Goal: Task Accomplishment & Management: Manage account settings

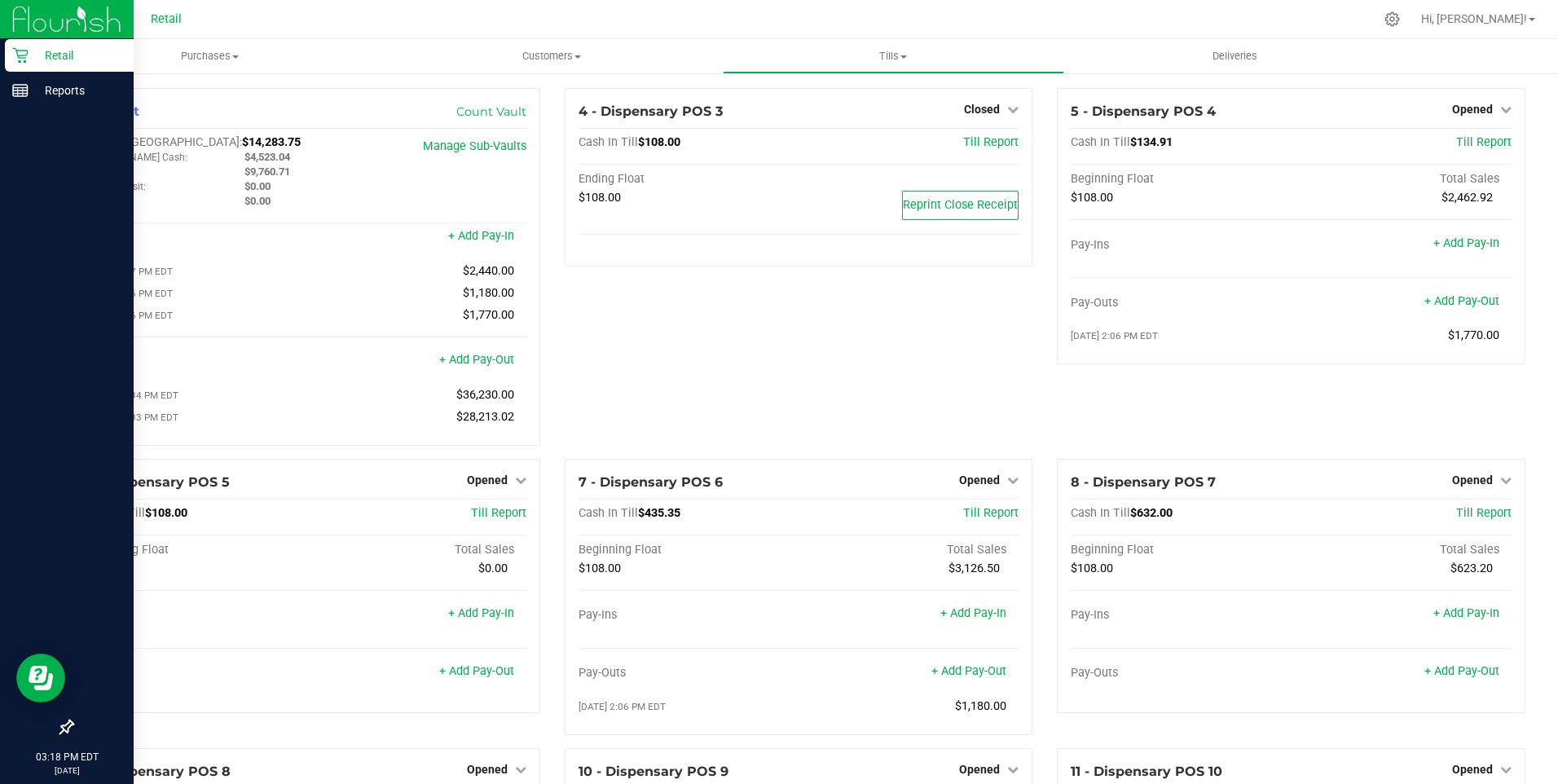
scroll to position [1660, 0]
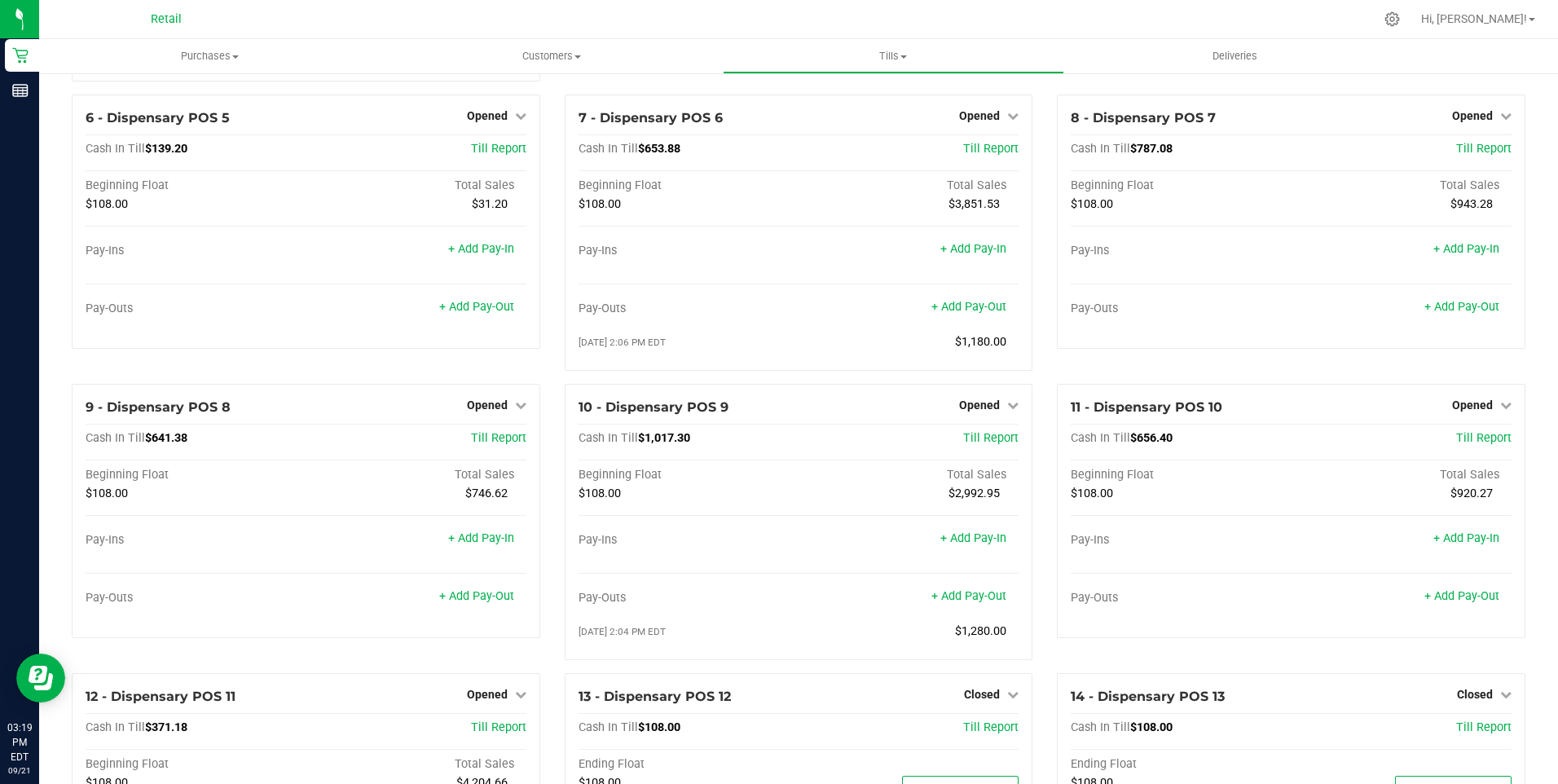
scroll to position [408, 0]
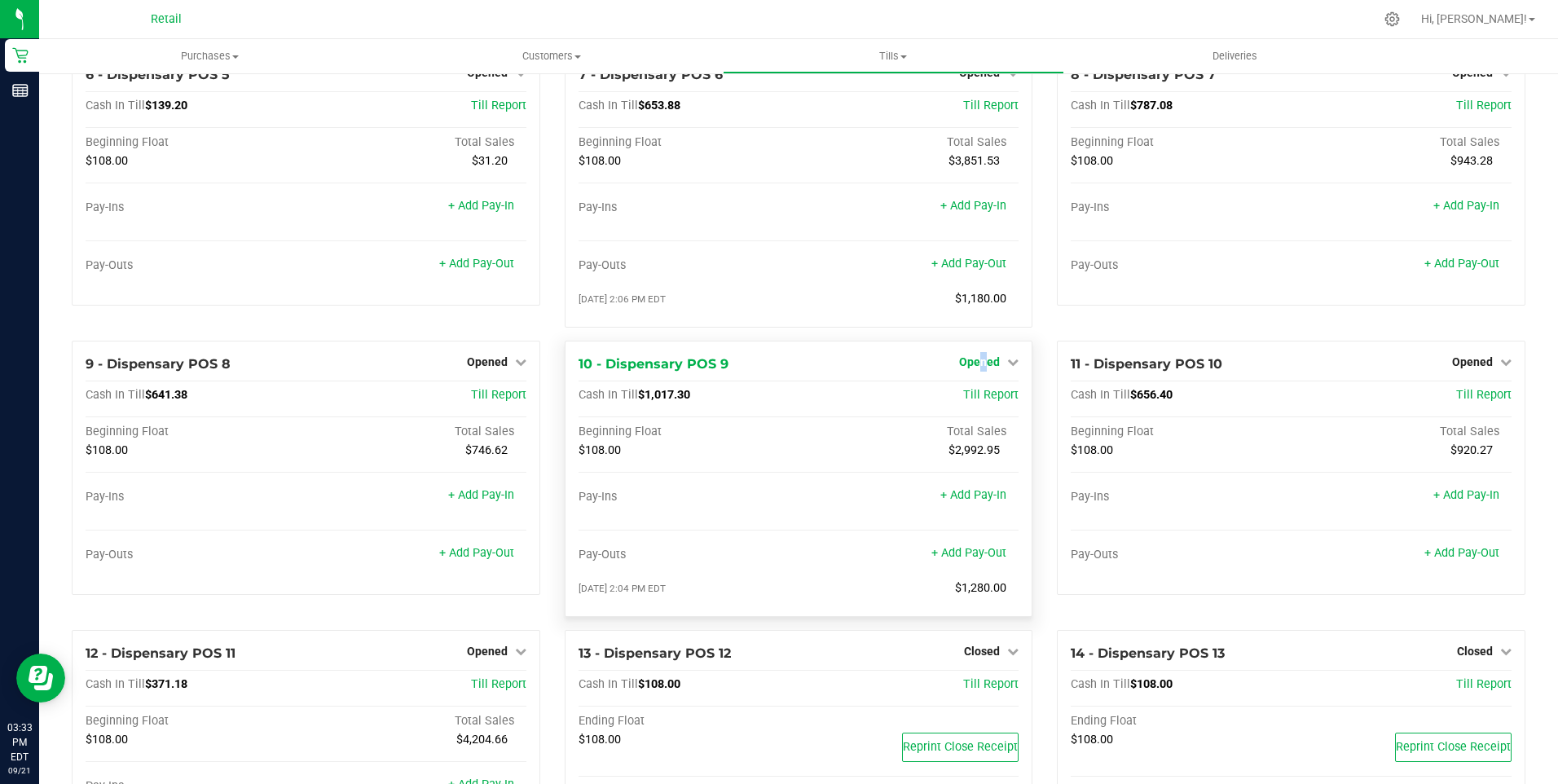
drag, startPoint x: 978, startPoint y: 367, endPoint x: 972, endPoint y: 376, distance: 10.8
click at [972, 368] on span "Opened" at bounding box center [979, 361] width 40 height 13
click at [978, 406] on div "Close Till" at bounding box center [982, 395] width 120 height 21
click at [981, 402] on link "Close Till" at bounding box center [982, 395] width 44 height 13
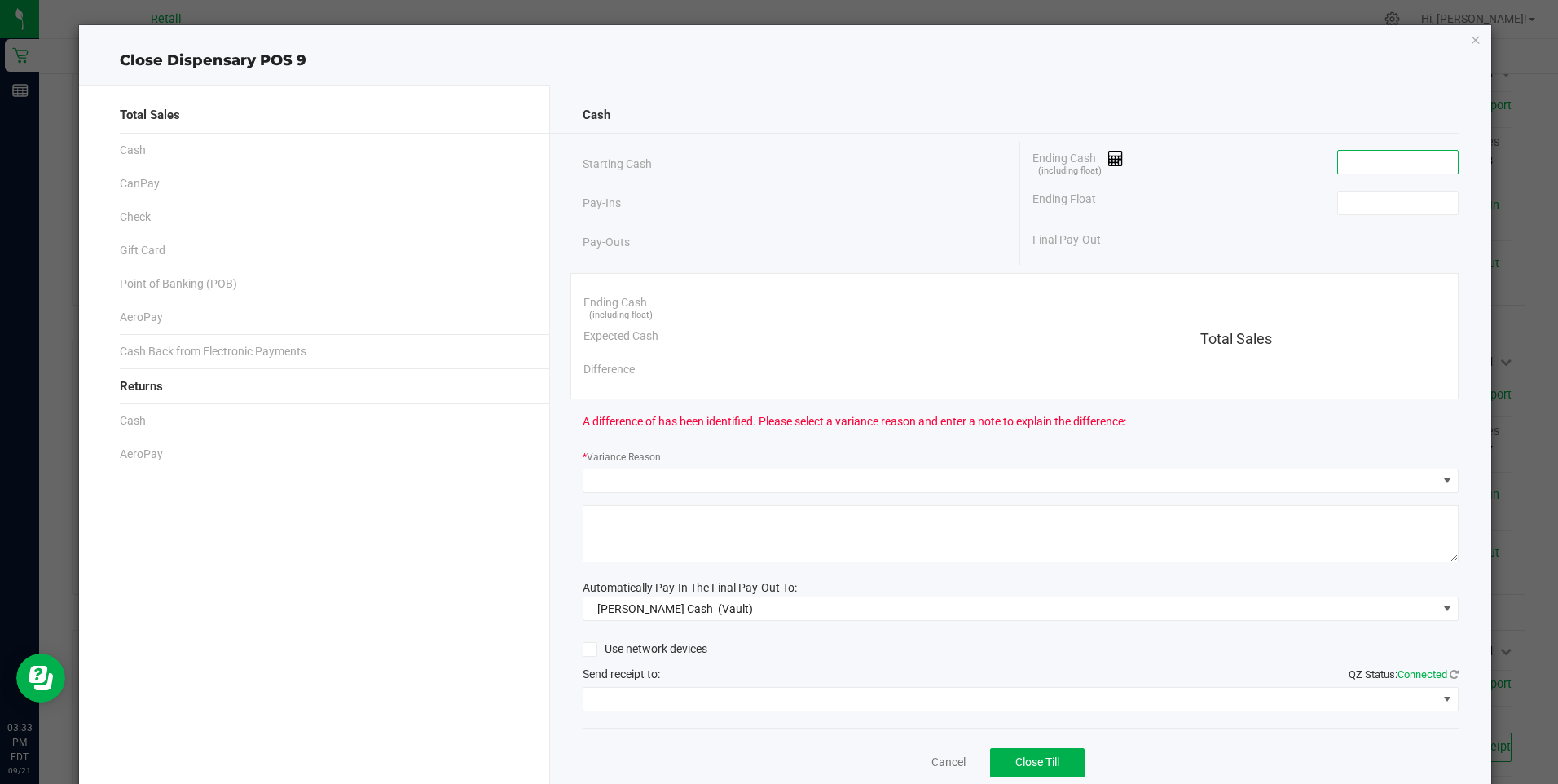
click at [1400, 168] on input at bounding box center [1397, 162] width 120 height 23
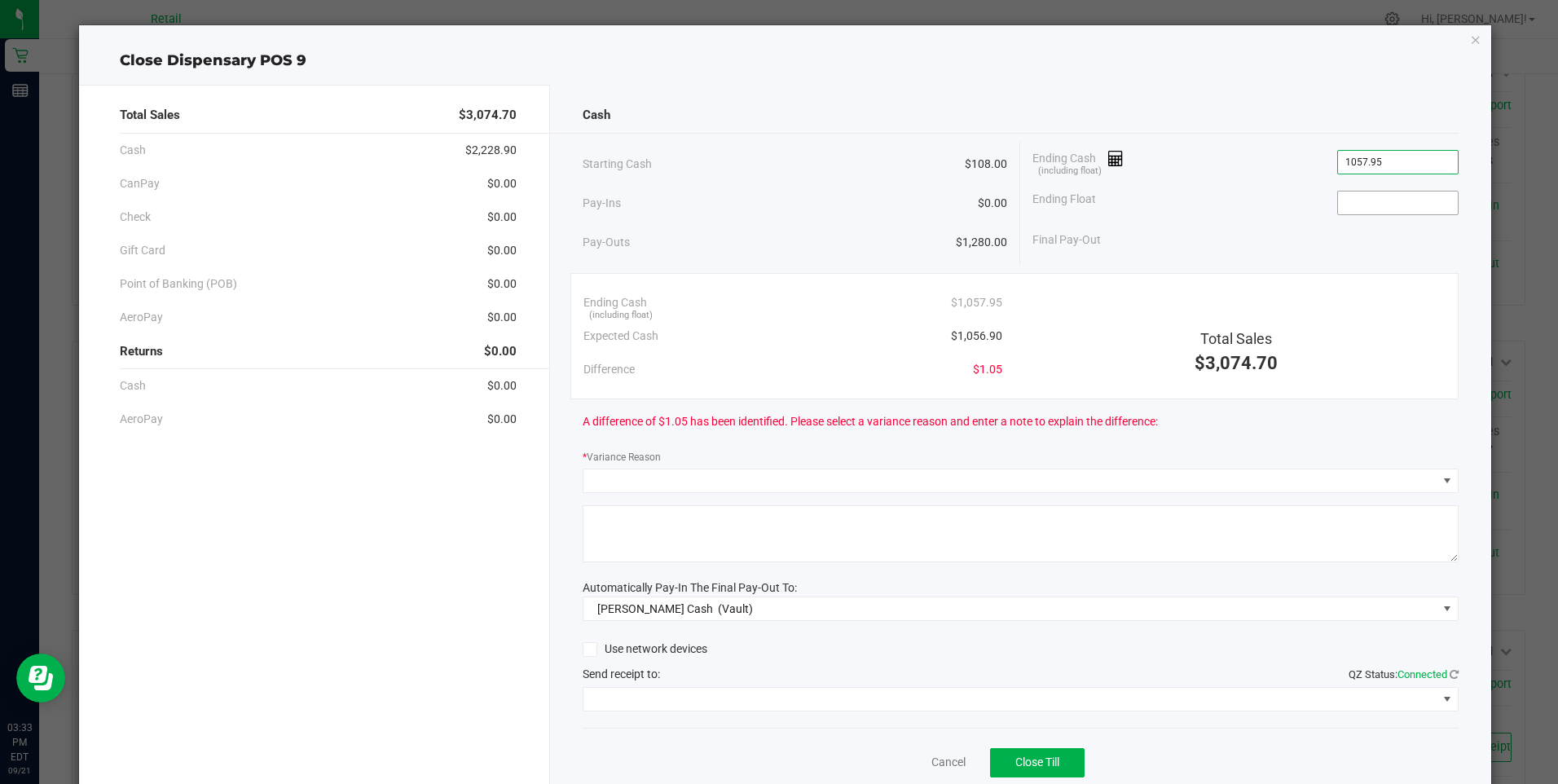
type input "$1,057.95"
click at [1387, 200] on input at bounding box center [1397, 202] width 120 height 23
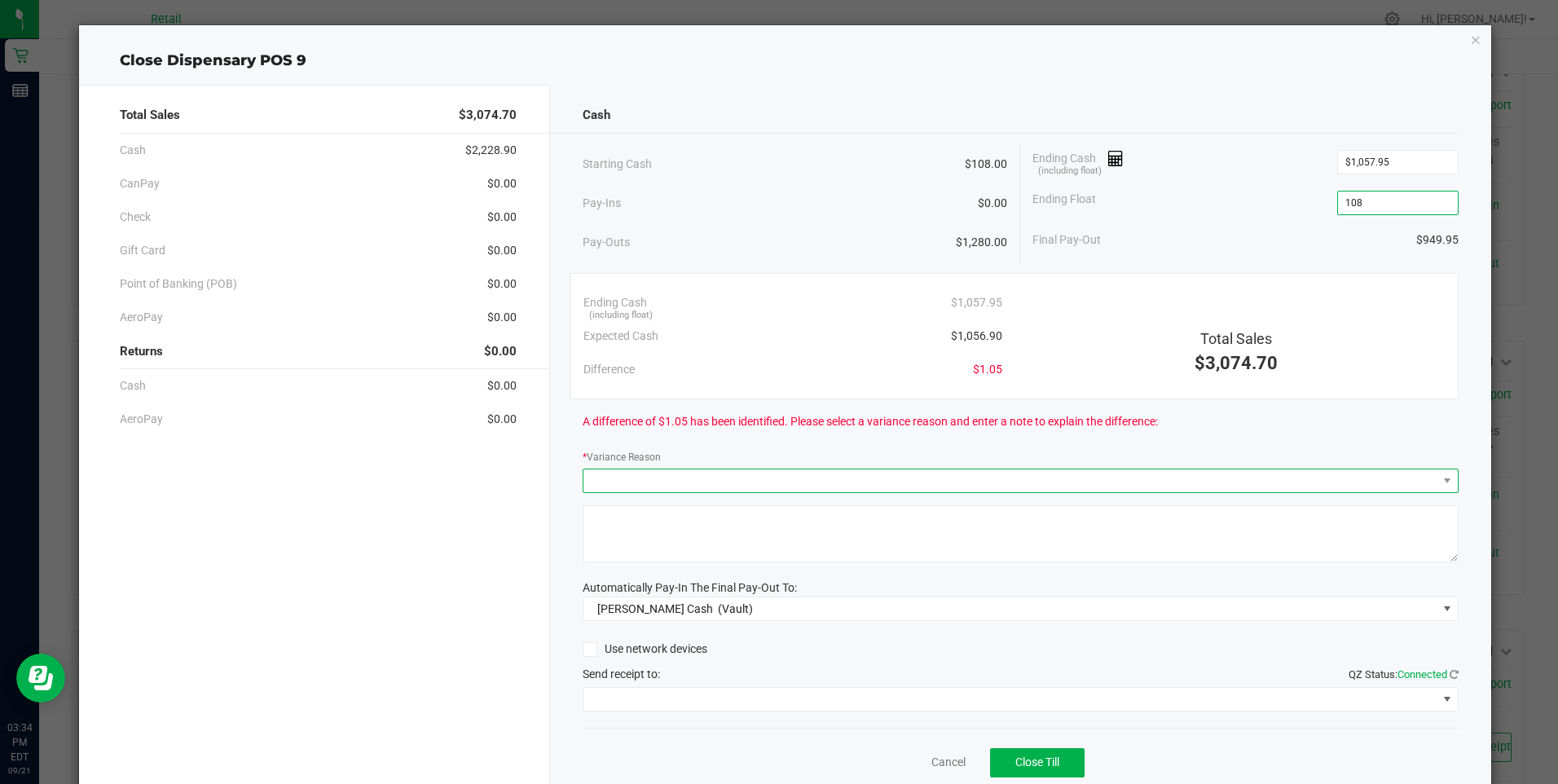
type input "$108.00"
click at [621, 476] on span at bounding box center [1010, 481] width 854 height 23
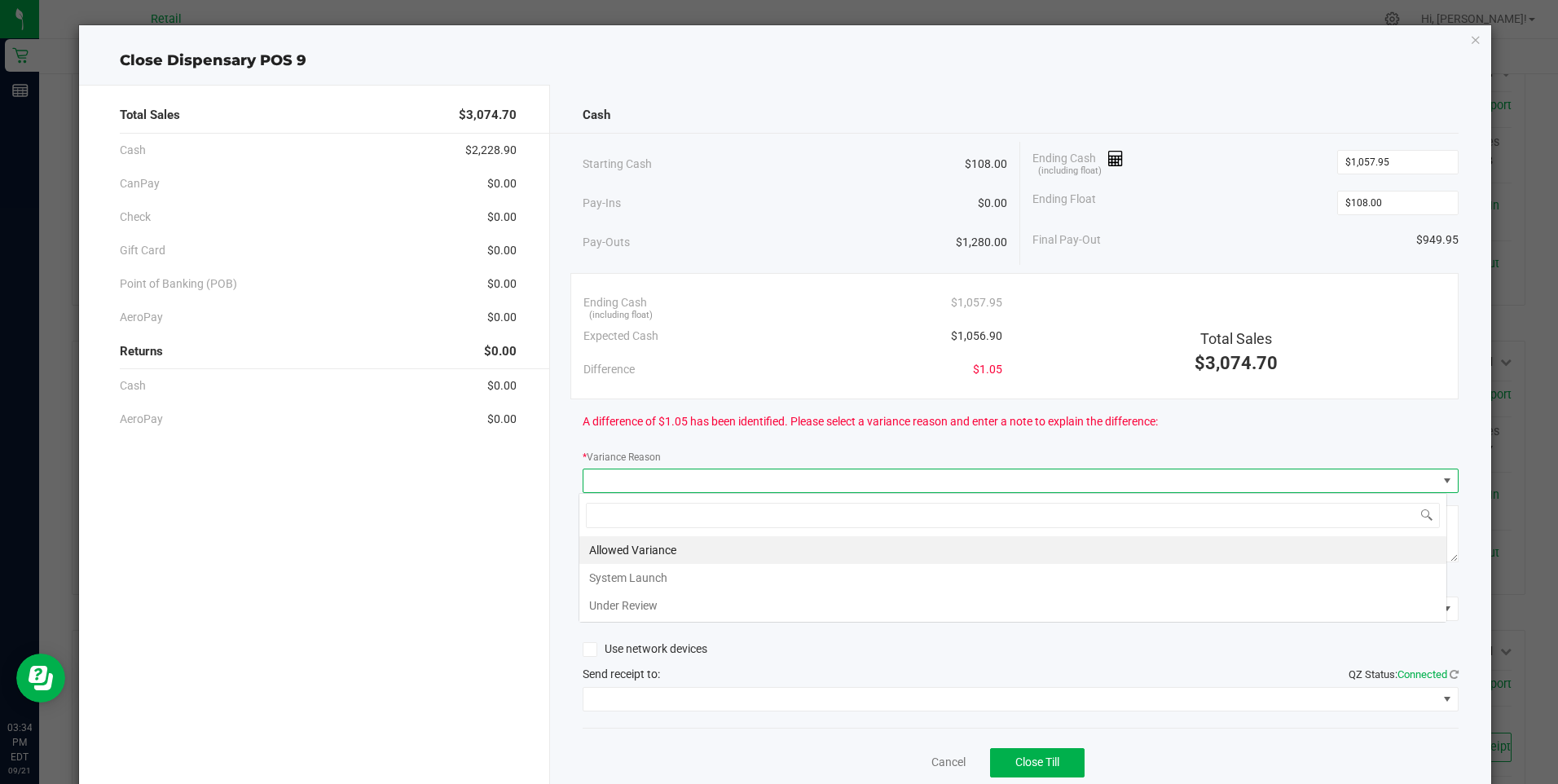
scroll to position [24, 869]
click at [634, 542] on li "Allowed Variance" at bounding box center [1012, 549] width 867 height 27
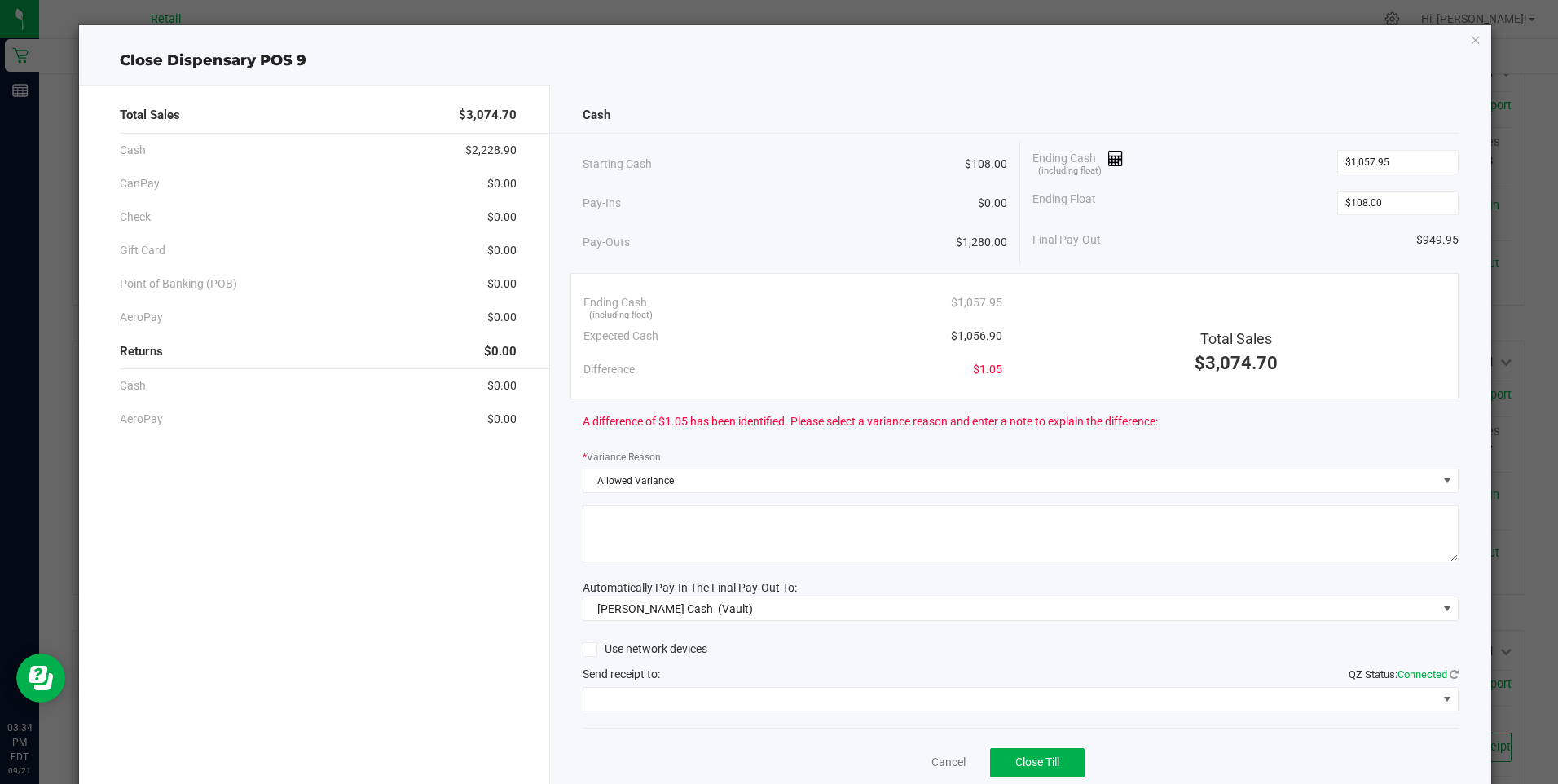
click at [634, 542] on textarea at bounding box center [1020, 534] width 875 height 57
type textarea "/"
click at [669, 698] on span at bounding box center [1010, 698] width 854 height 23
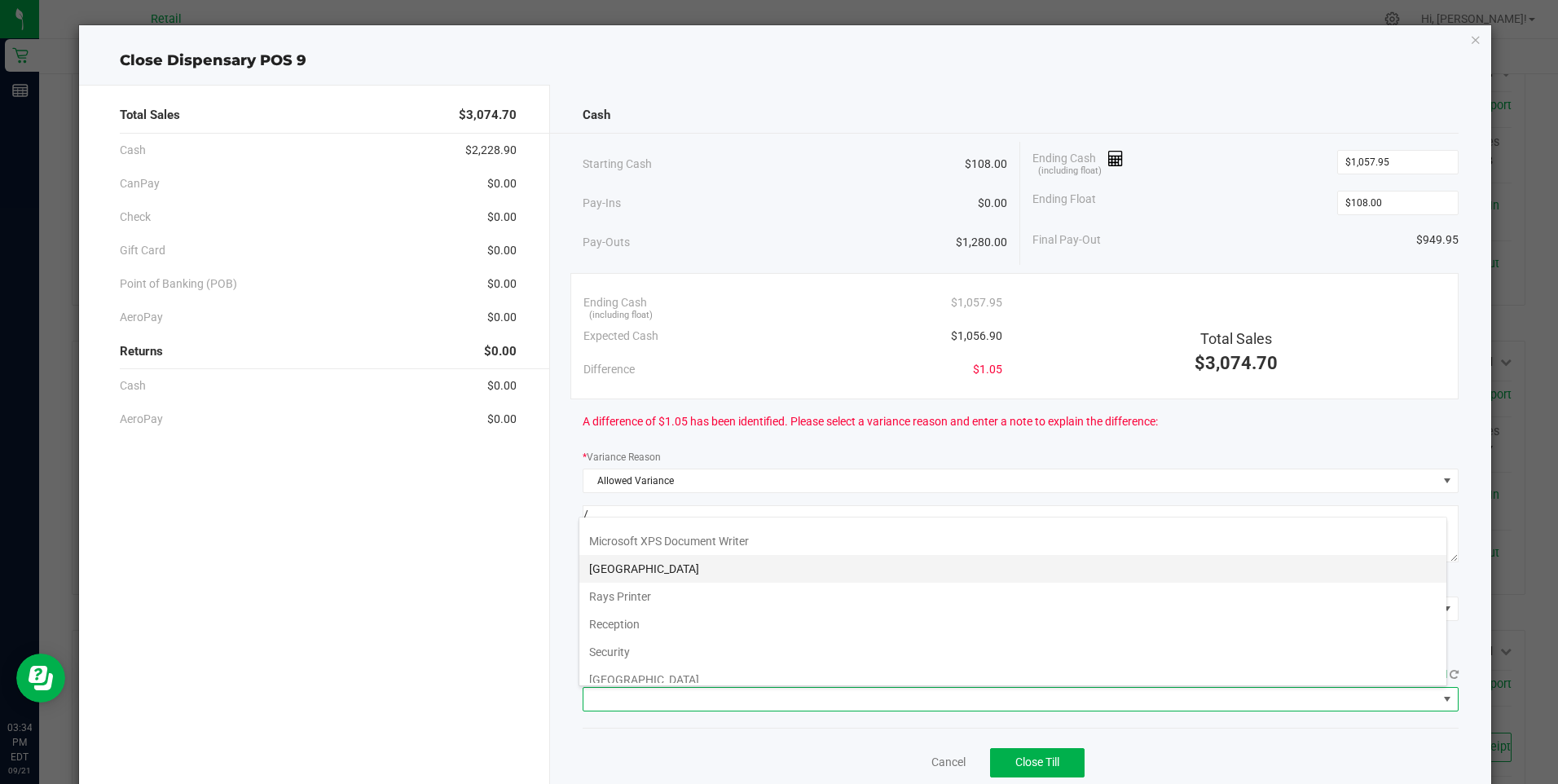
scroll to position [252, 0]
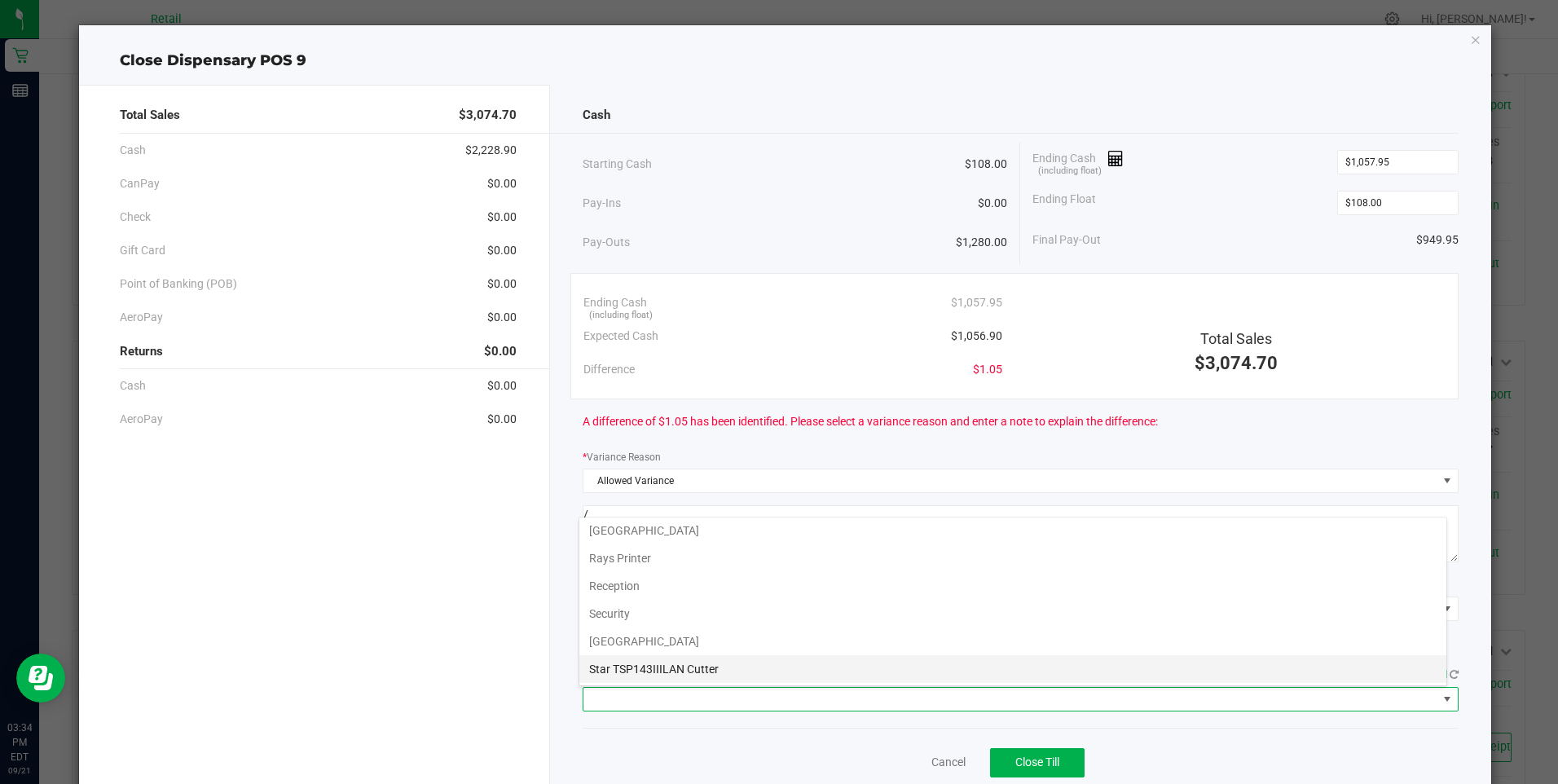
click at [706, 669] on Cutter "Star TSP143IIILAN Cutter" at bounding box center [1012, 668] width 867 height 27
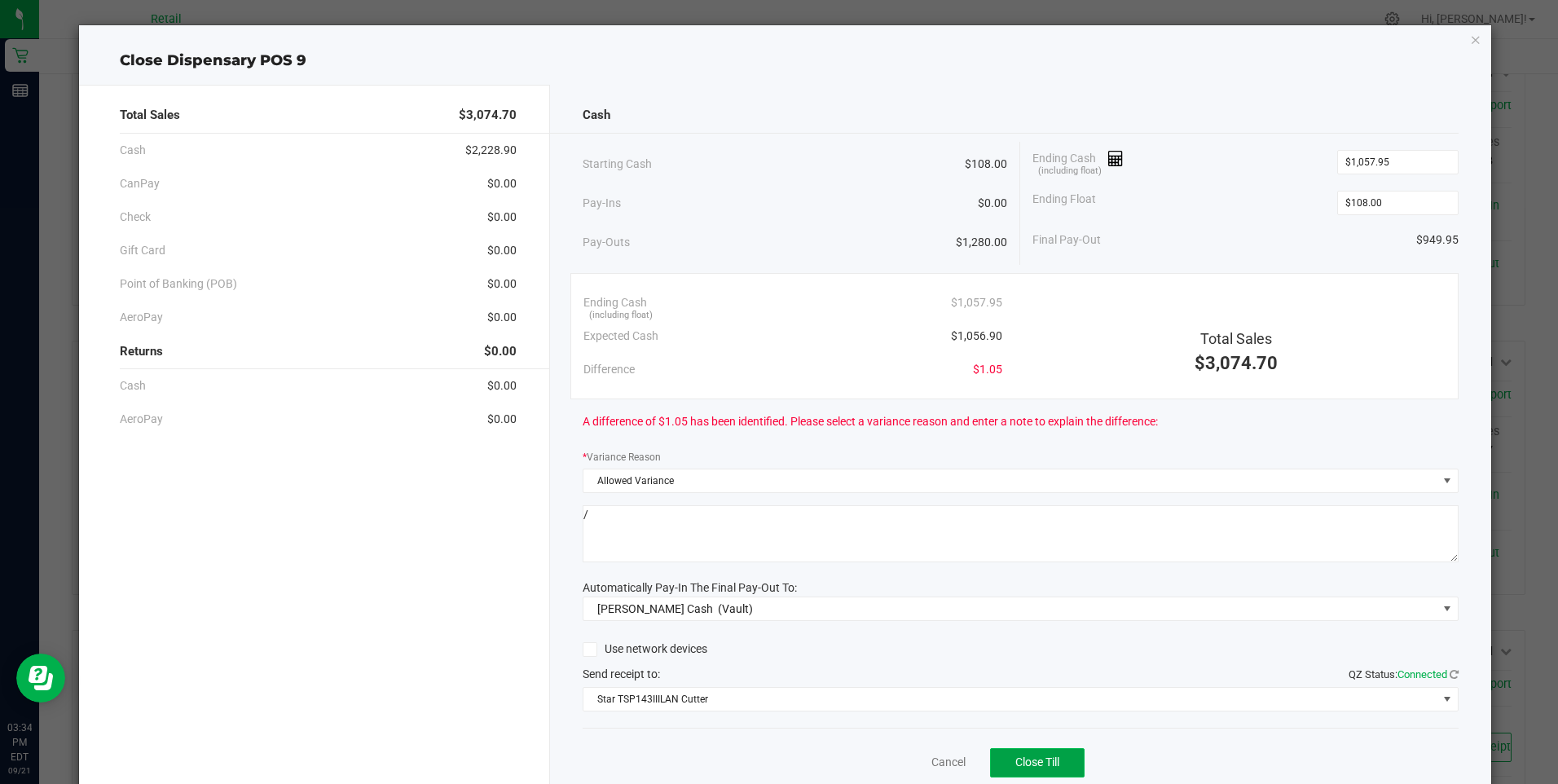
click at [1017, 763] on span "Close Till" at bounding box center [1036, 761] width 44 height 13
click at [909, 760] on link "Dismiss" at bounding box center [913, 762] width 40 height 17
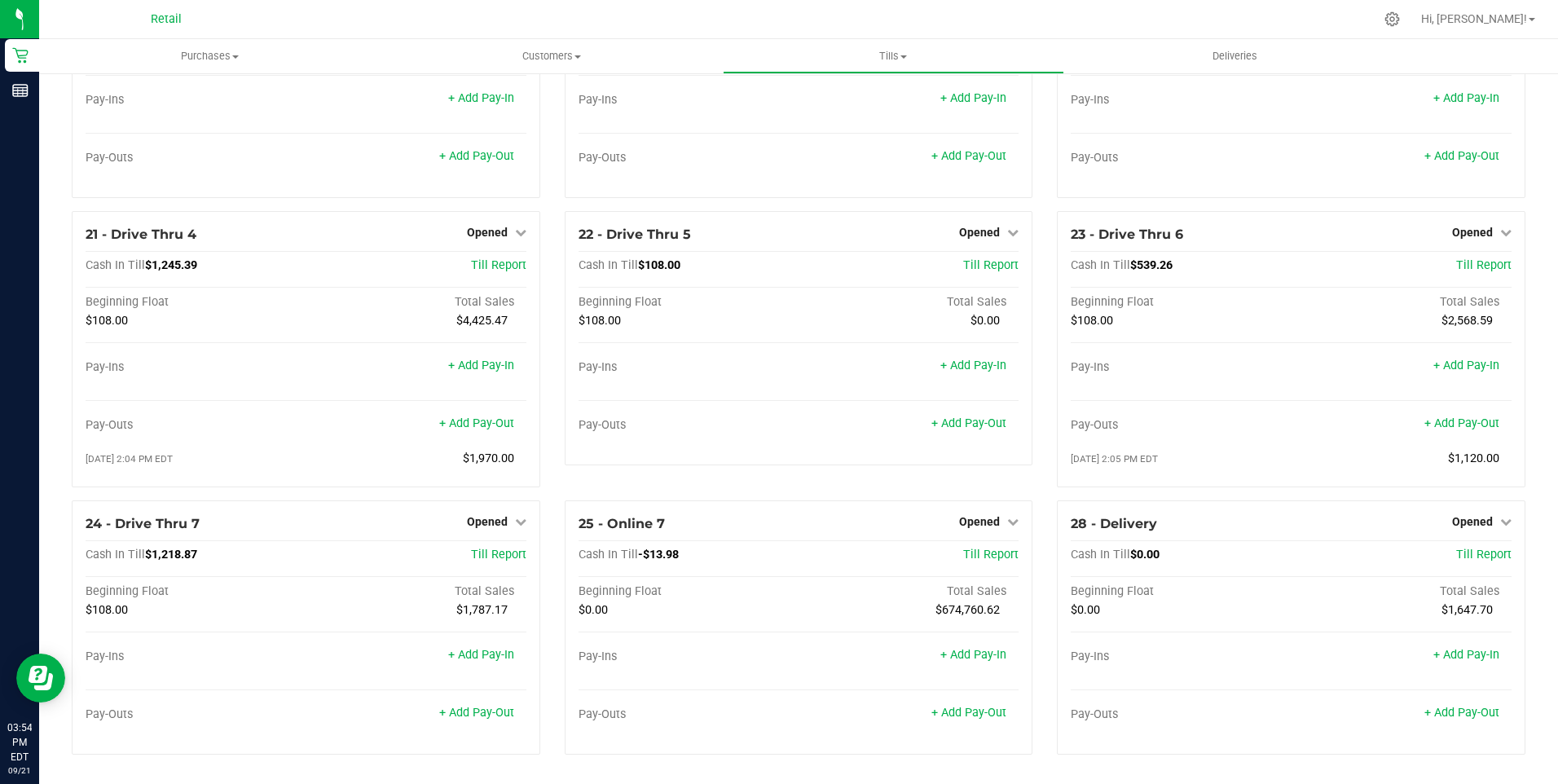
scroll to position [1638, 0]
click at [478, 712] on link "+ Add Pay-Out" at bounding box center [476, 712] width 75 height 14
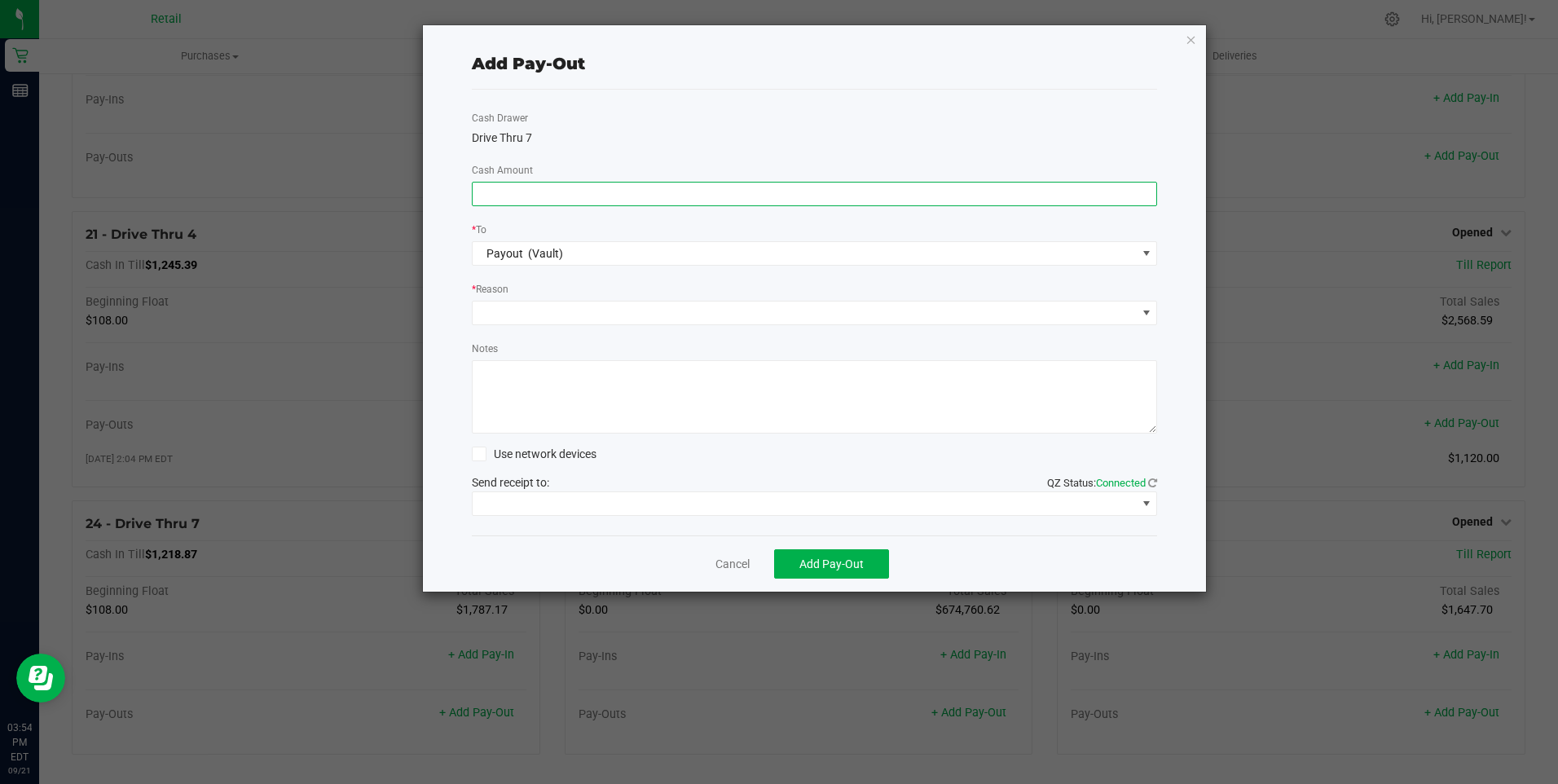
click at [493, 197] on input at bounding box center [814, 194] width 684 height 23
type input "$980.00"
click at [518, 310] on span at bounding box center [804, 312] width 664 height 23
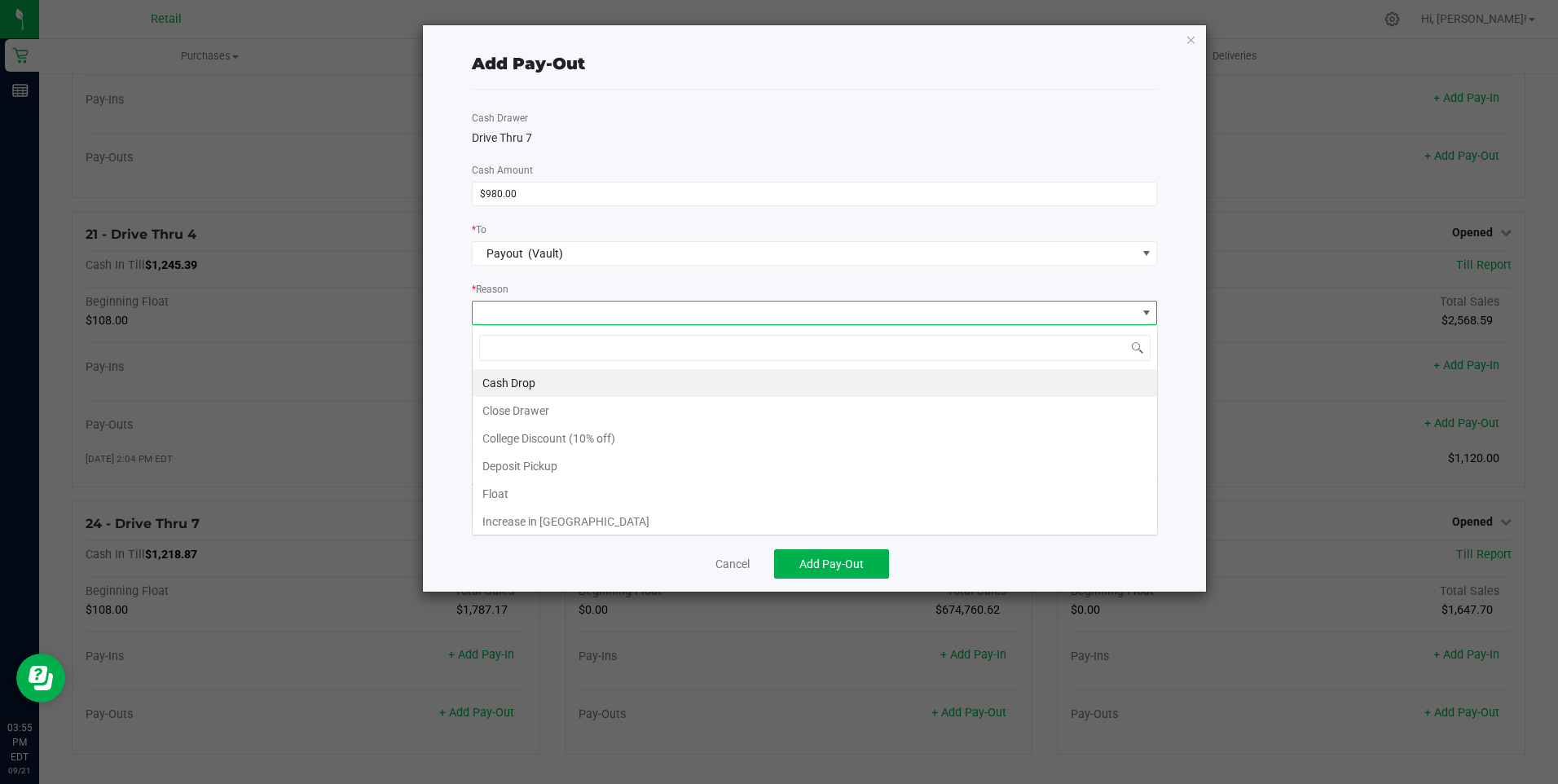
scroll to position [24, 685]
click at [501, 379] on li "Cash Drop" at bounding box center [814, 382] width 684 height 27
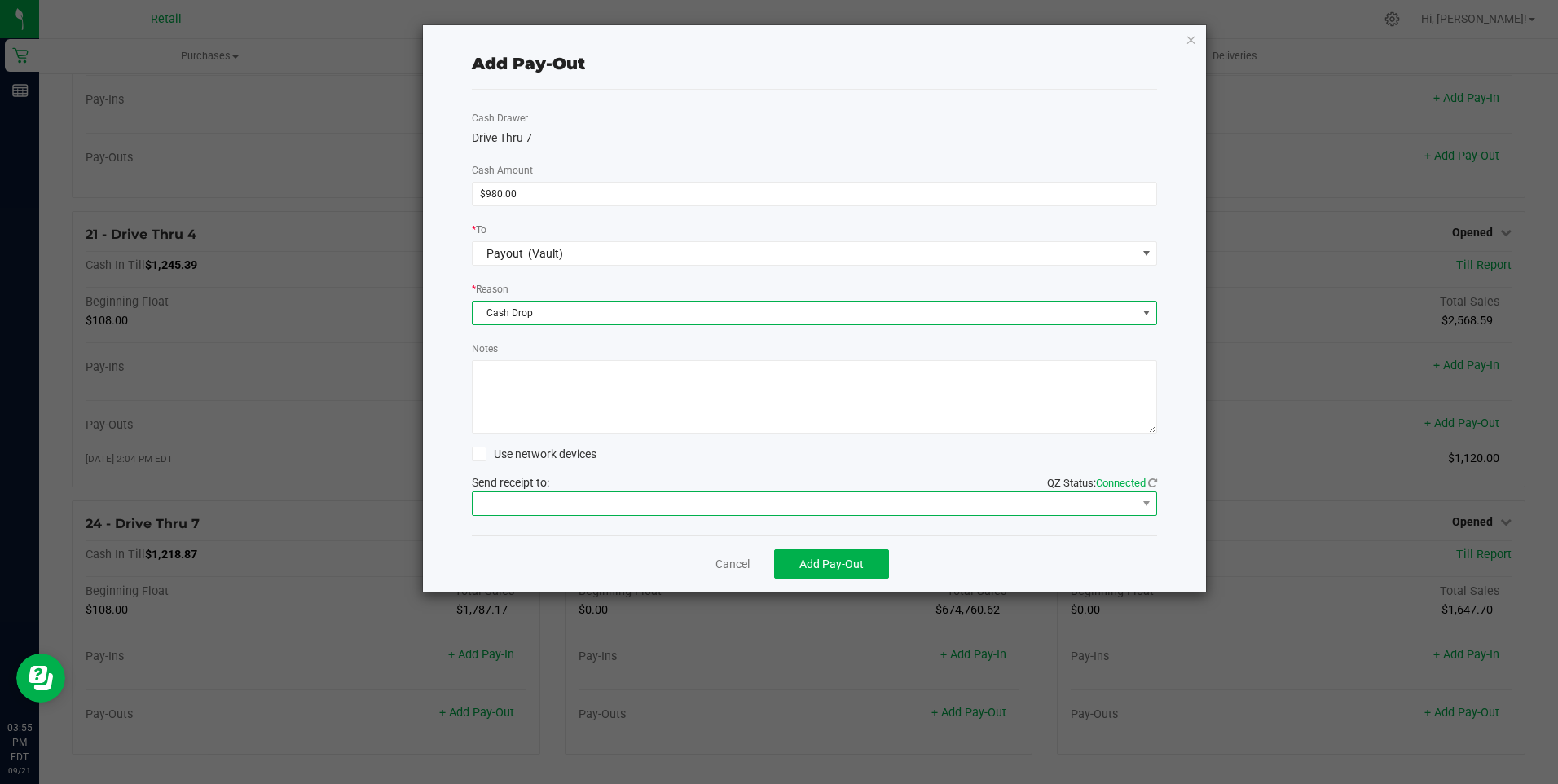
click at [509, 502] on span at bounding box center [804, 504] width 664 height 23
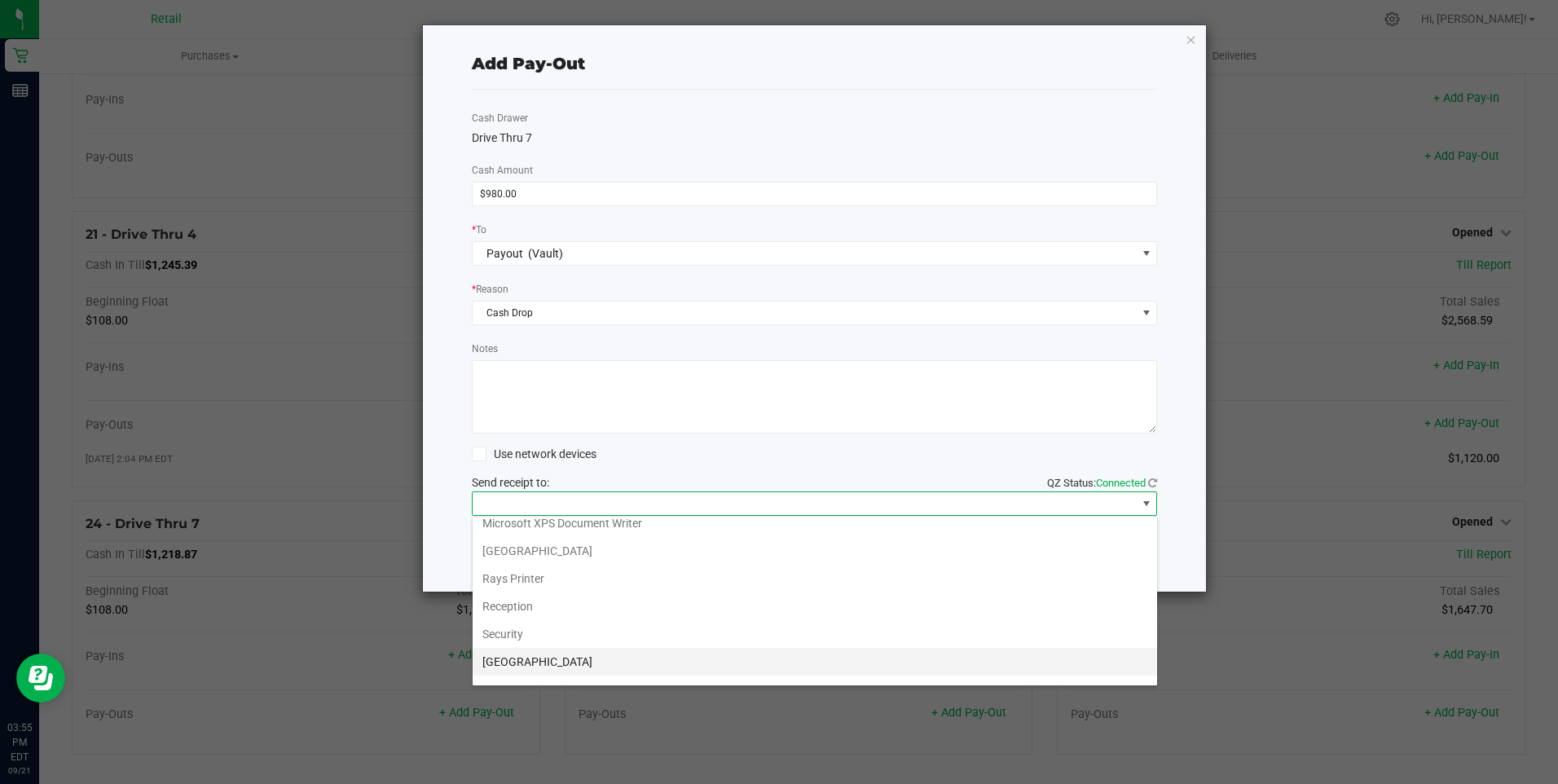
scroll to position [252, 0]
click at [550, 667] on Cutter "Star TSP143IIILAN Cutter" at bounding box center [814, 667] width 684 height 27
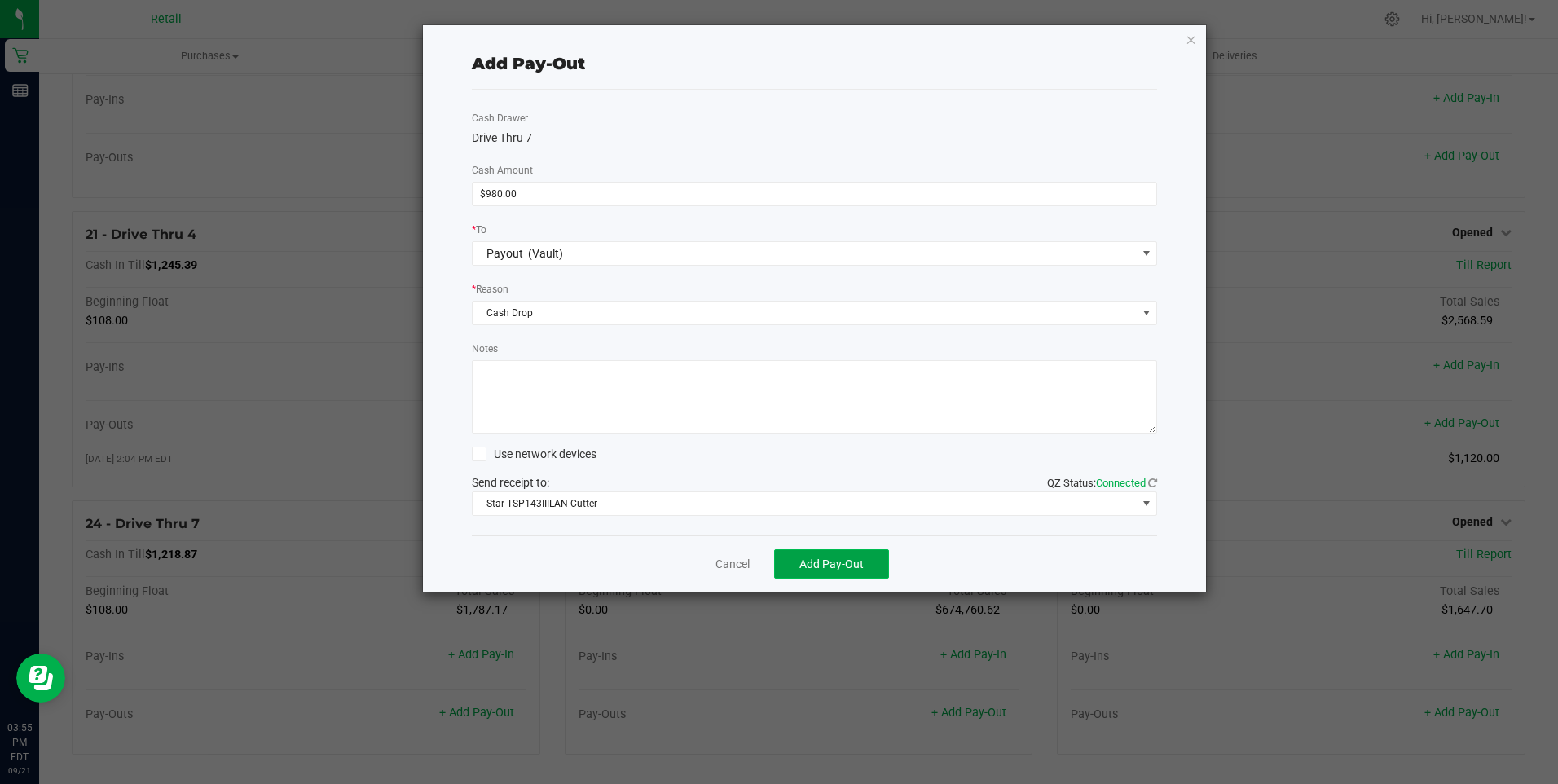
click at [821, 560] on span "Add Pay-Out" at bounding box center [831, 564] width 64 height 13
click at [725, 569] on link "Dismiss" at bounding box center [727, 564] width 40 height 17
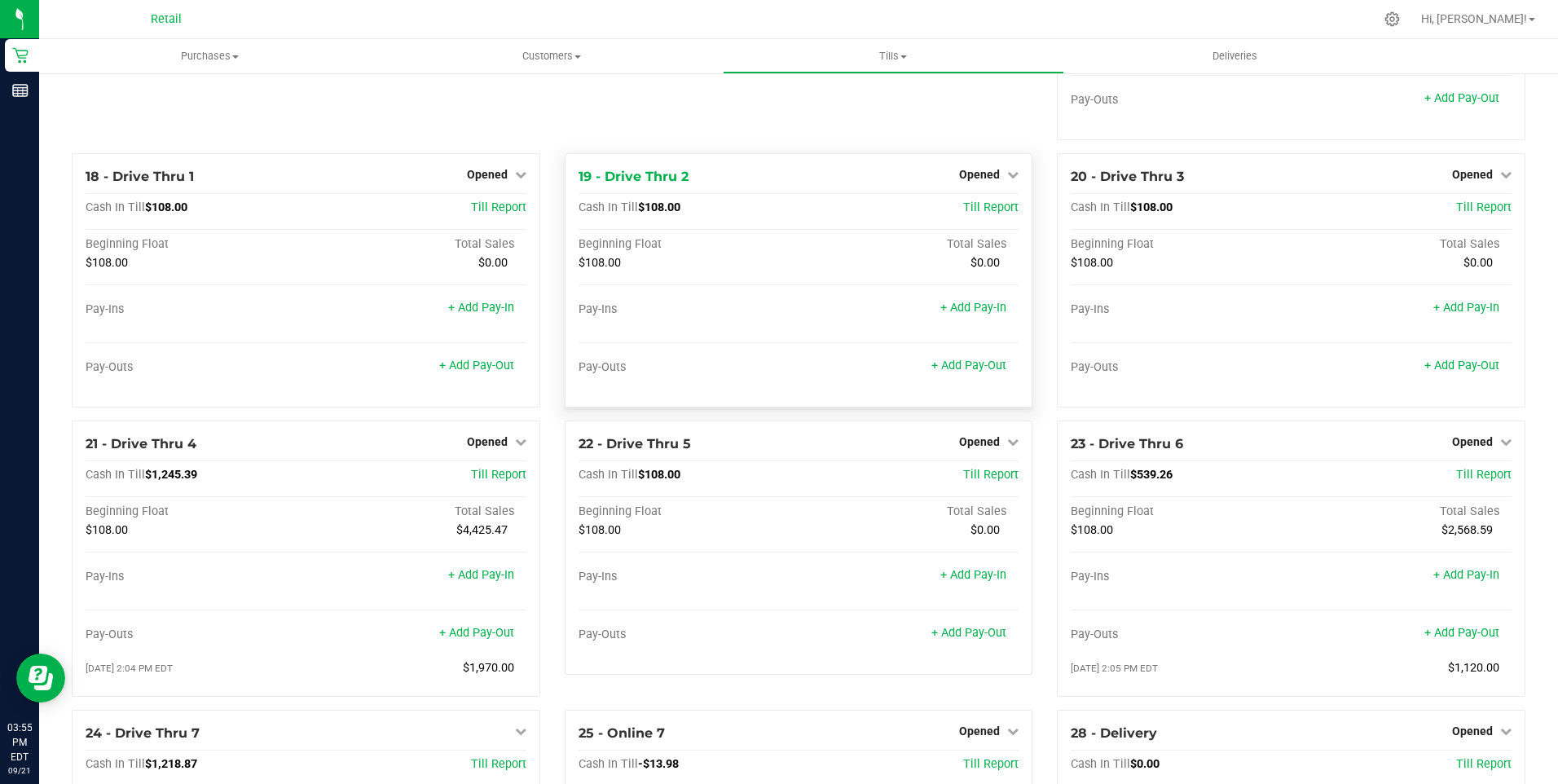
scroll to position [1474, 0]
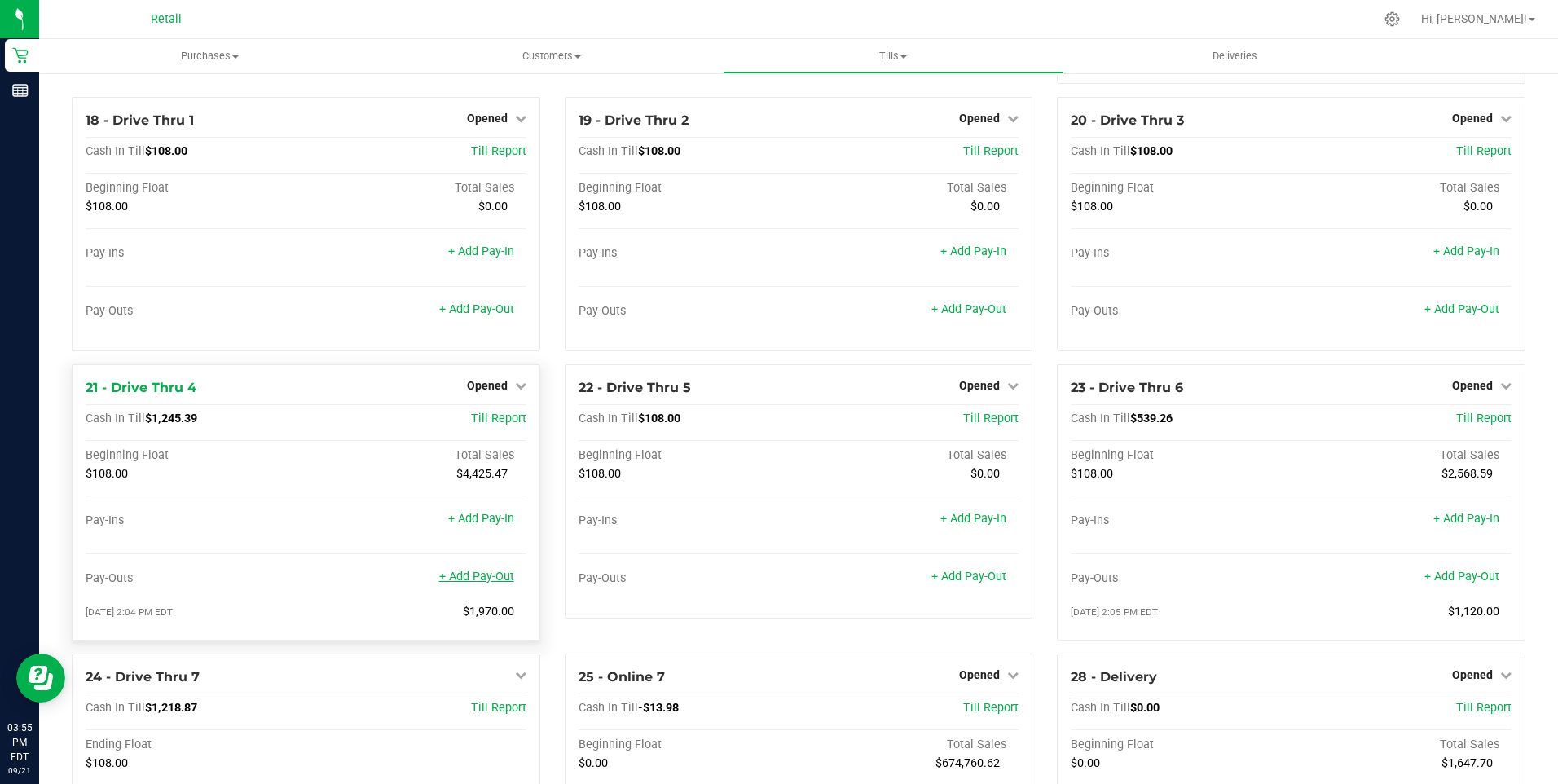
click at [467, 584] on link "+ Add Pay-Out" at bounding box center [476, 576] width 75 height 14
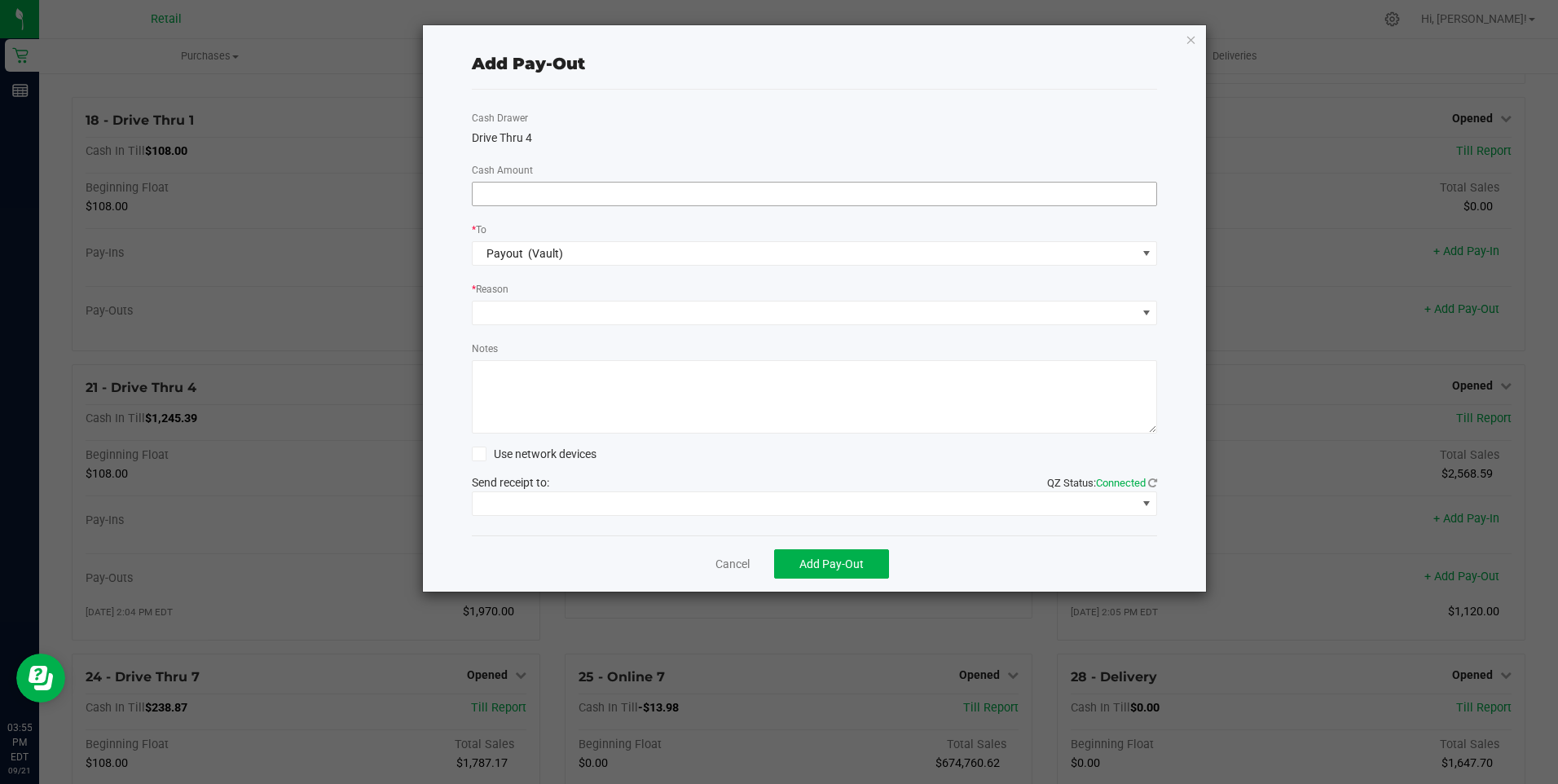
click at [505, 191] on input at bounding box center [814, 194] width 684 height 23
type input "$1,200.00"
click at [592, 308] on span at bounding box center [804, 312] width 664 height 23
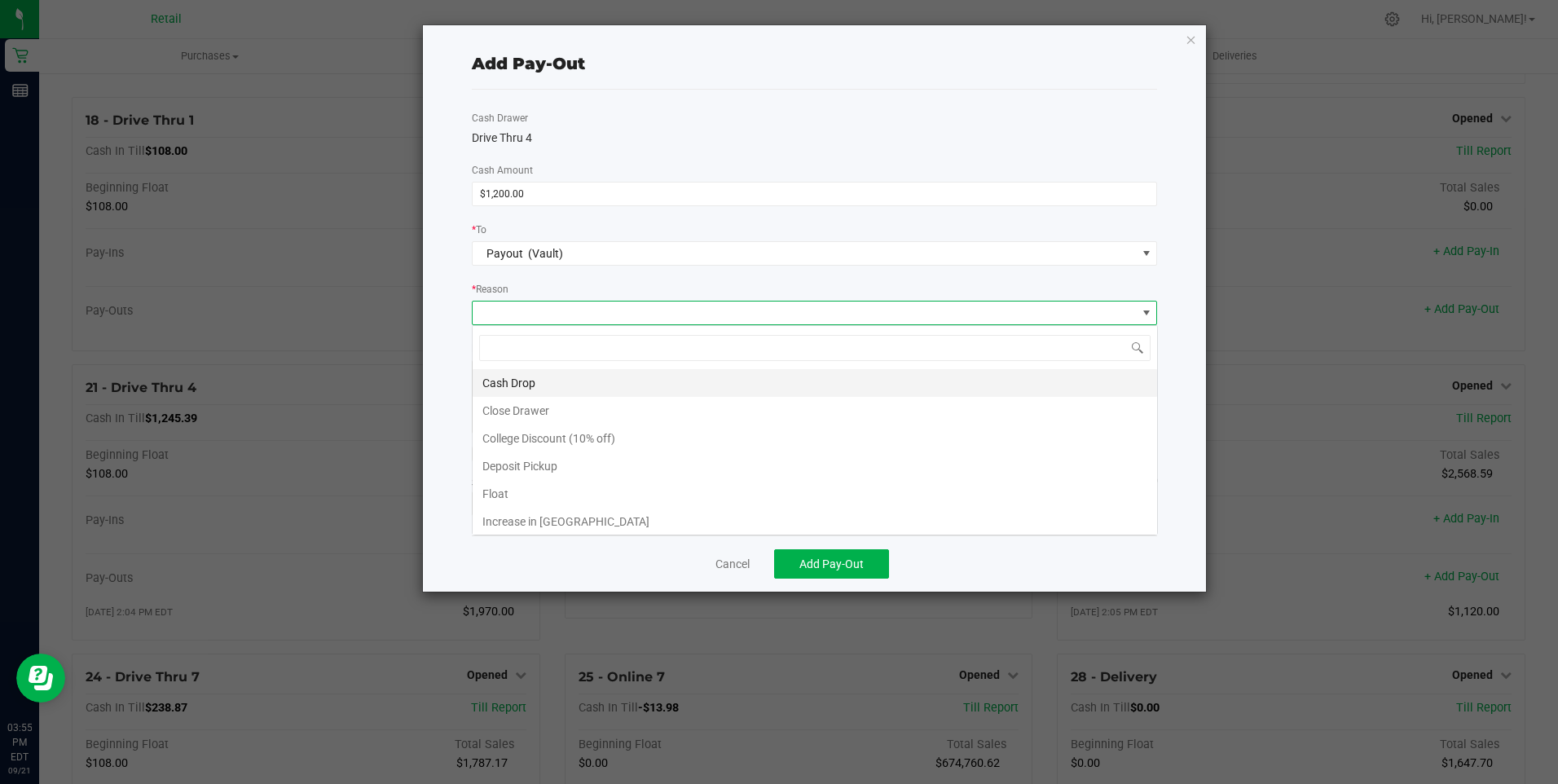
scroll to position [24, 685]
click at [506, 384] on li "Cash Drop" at bounding box center [814, 382] width 684 height 27
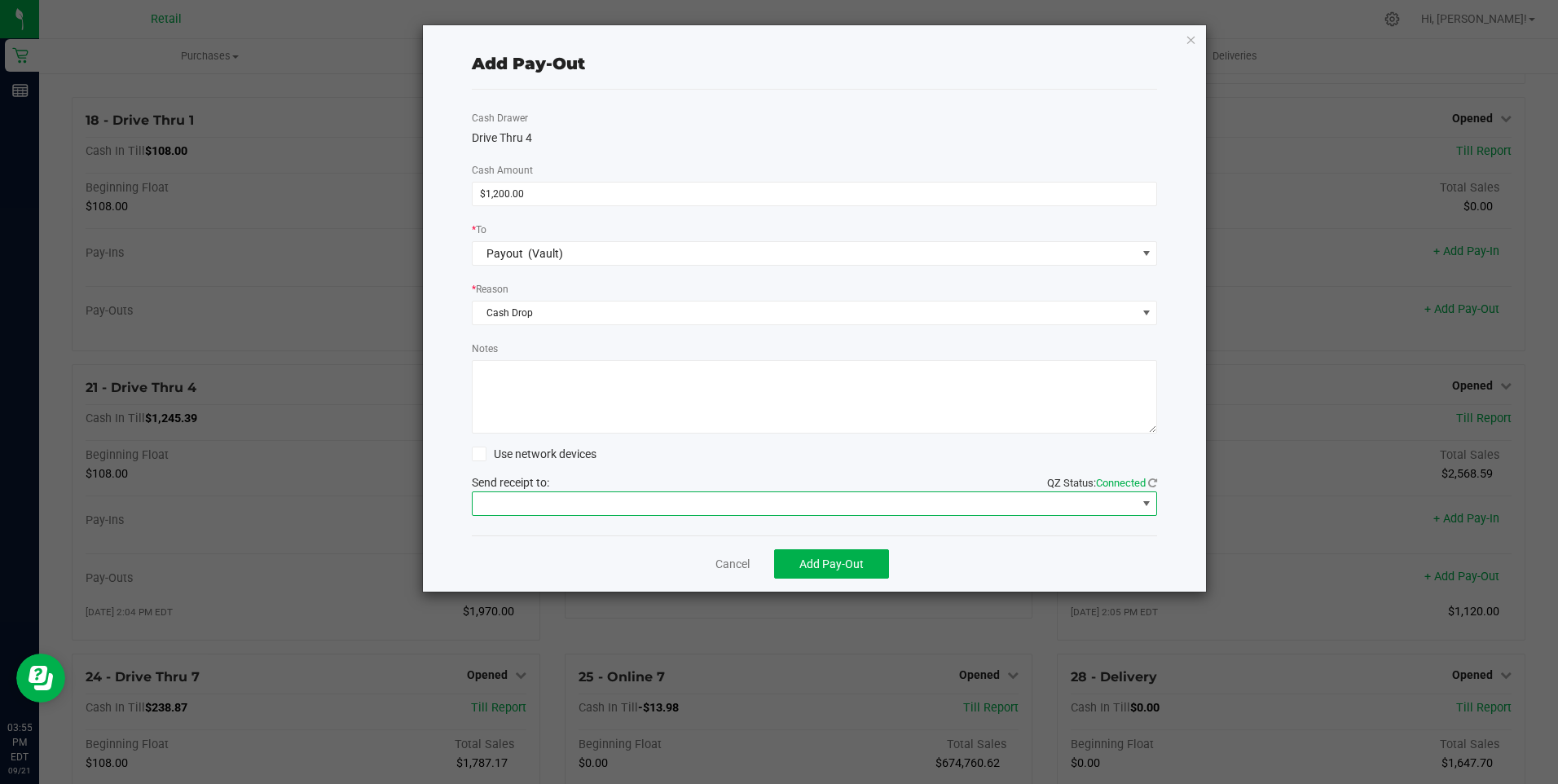
click at [518, 504] on span at bounding box center [804, 504] width 664 height 23
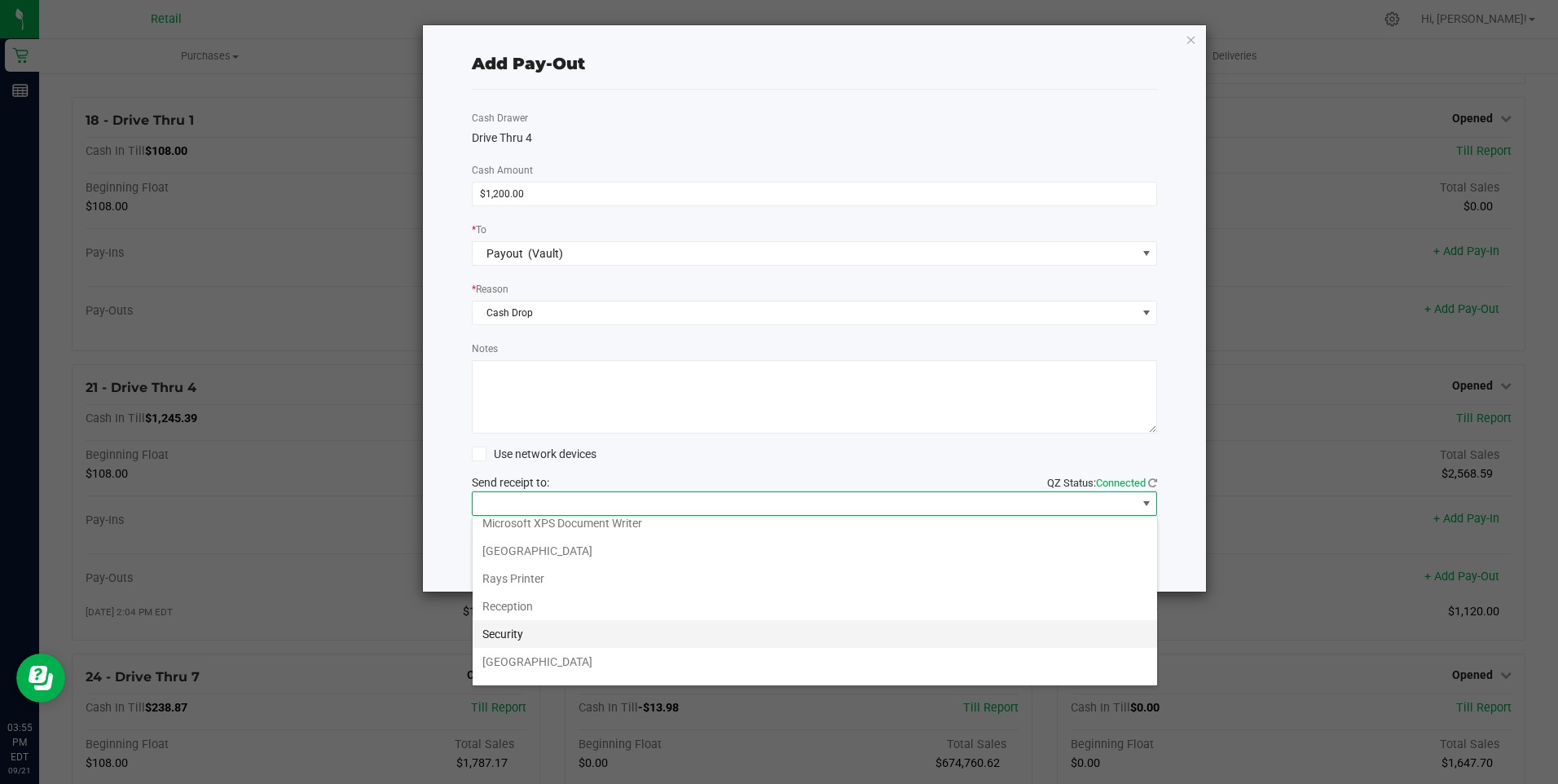
scroll to position [252, 0]
click at [566, 667] on Cutter "Star TSP143IIILAN Cutter" at bounding box center [814, 667] width 684 height 27
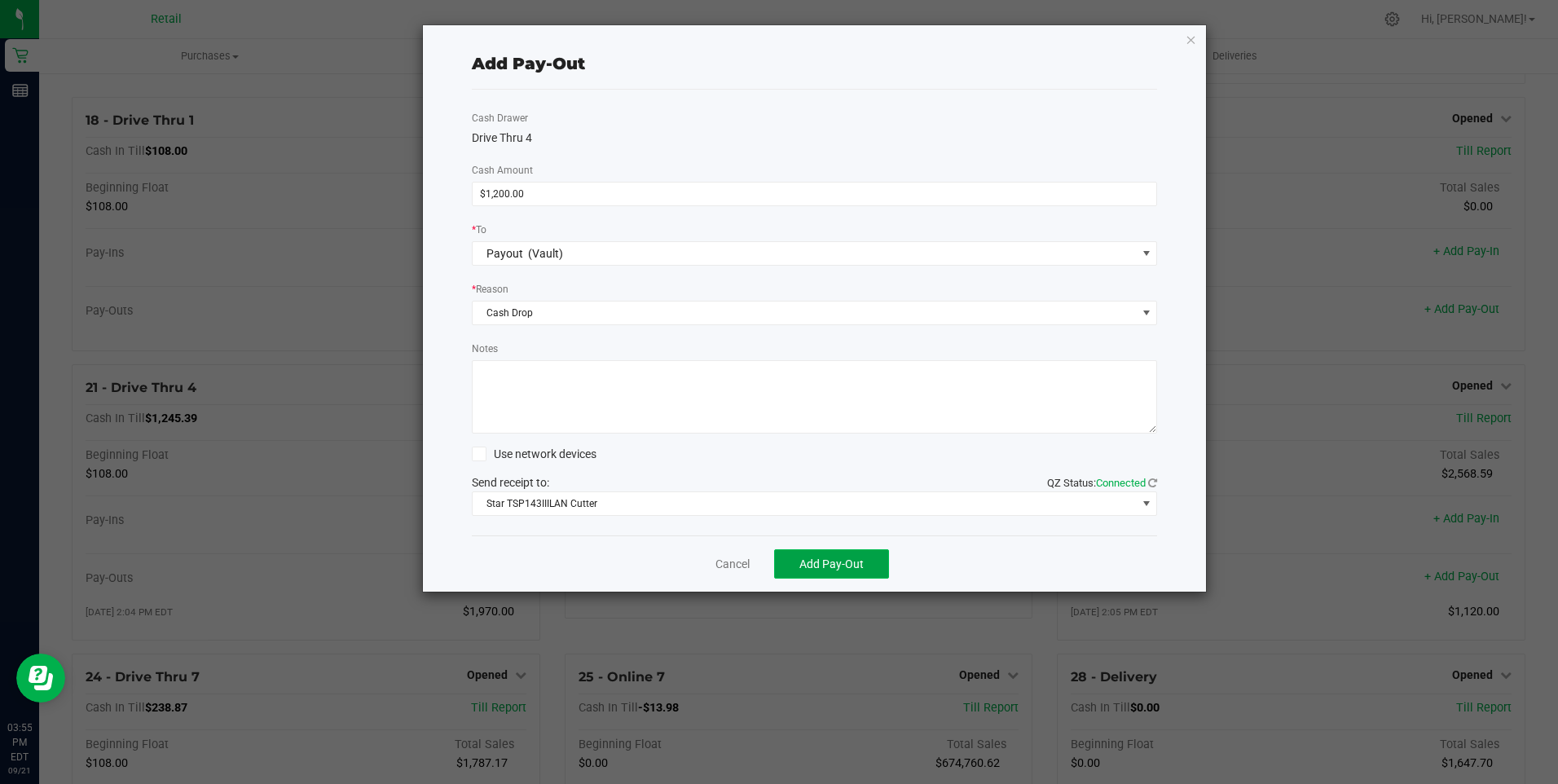
click at [825, 560] on span "Add Pay-Out" at bounding box center [831, 564] width 64 height 13
click at [730, 562] on link "Dismiss" at bounding box center [727, 564] width 40 height 17
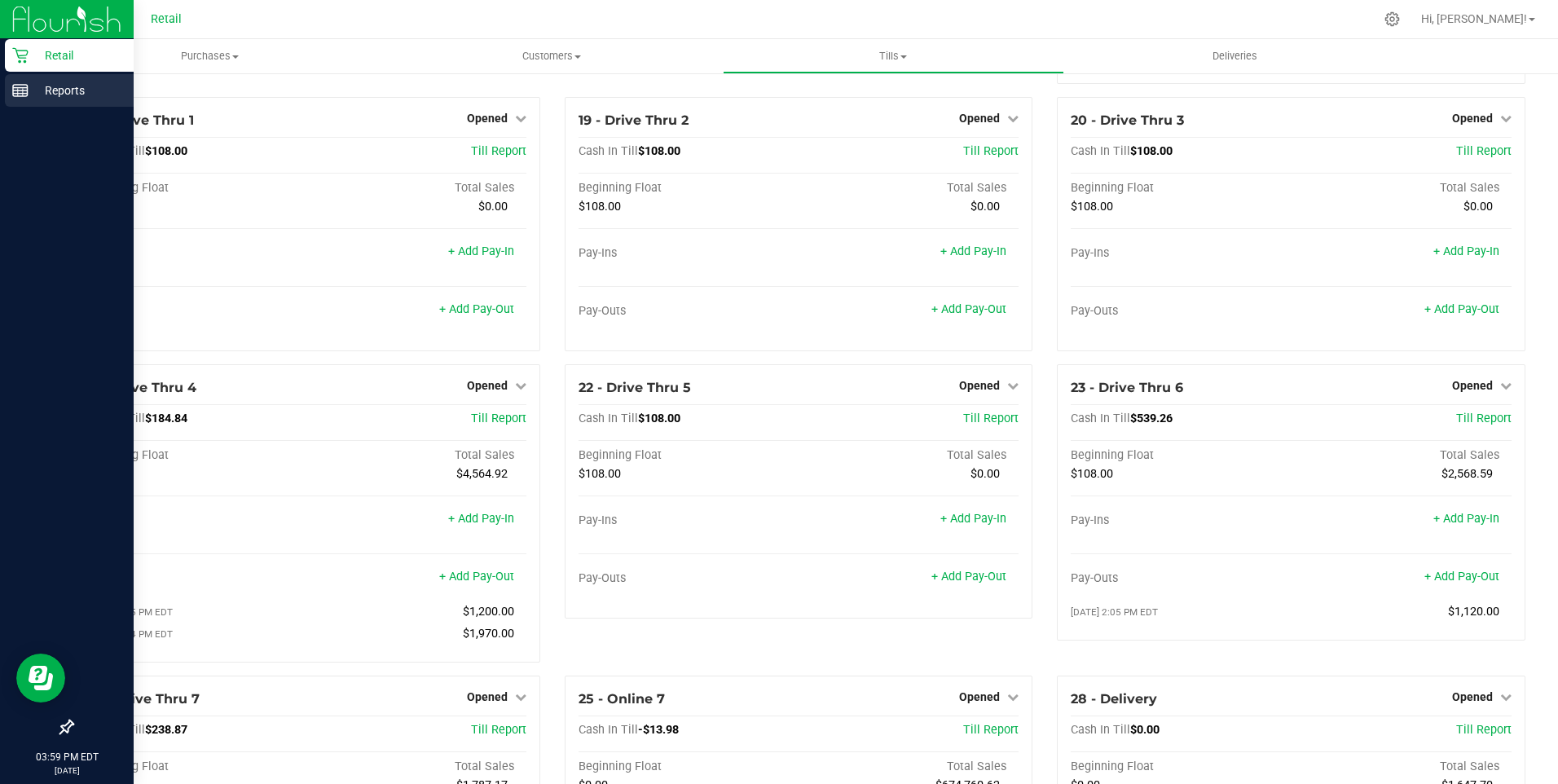
click at [22, 90] on line at bounding box center [21, 90] width 15 height 0
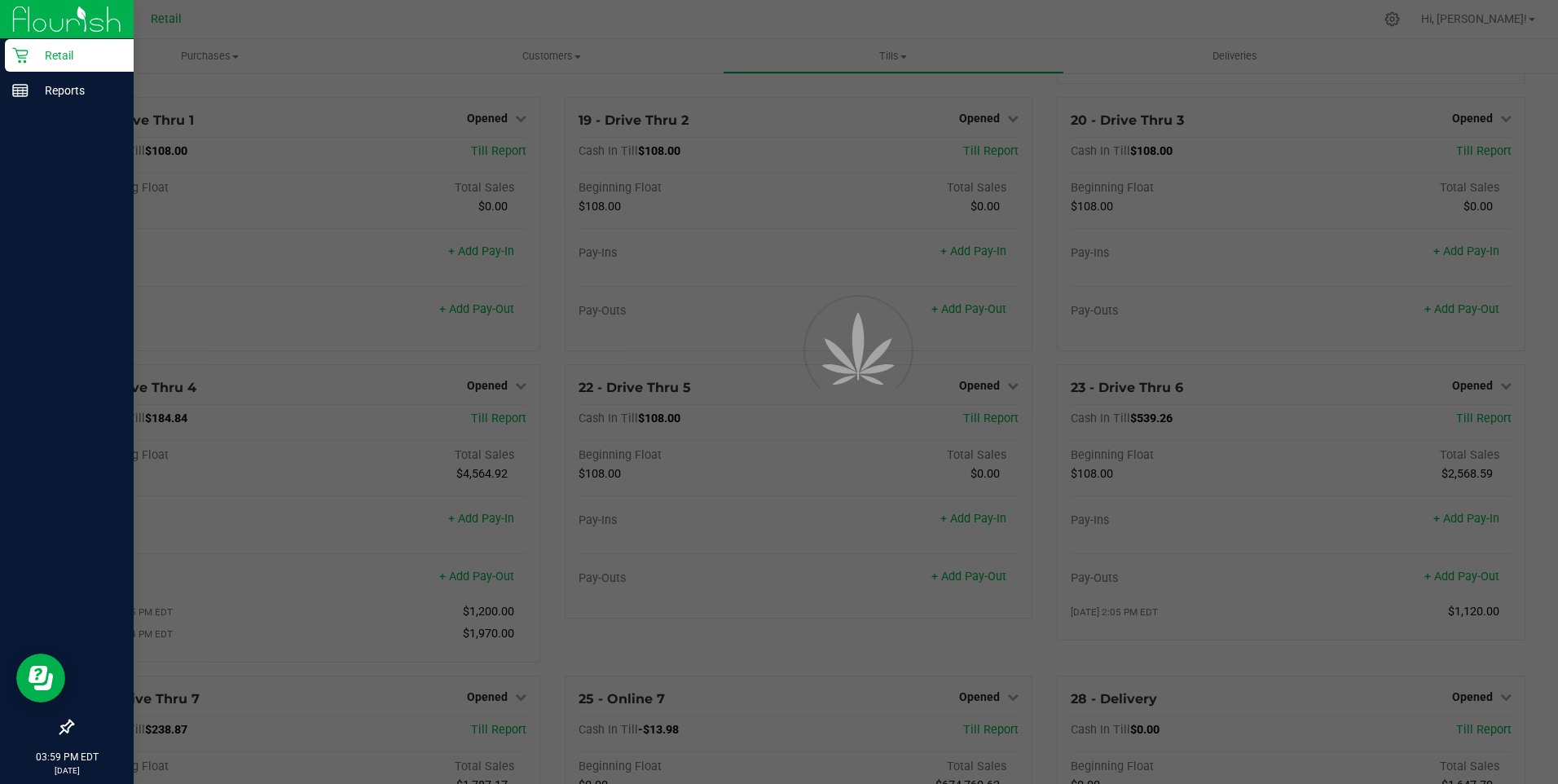
scroll to position [72, 0]
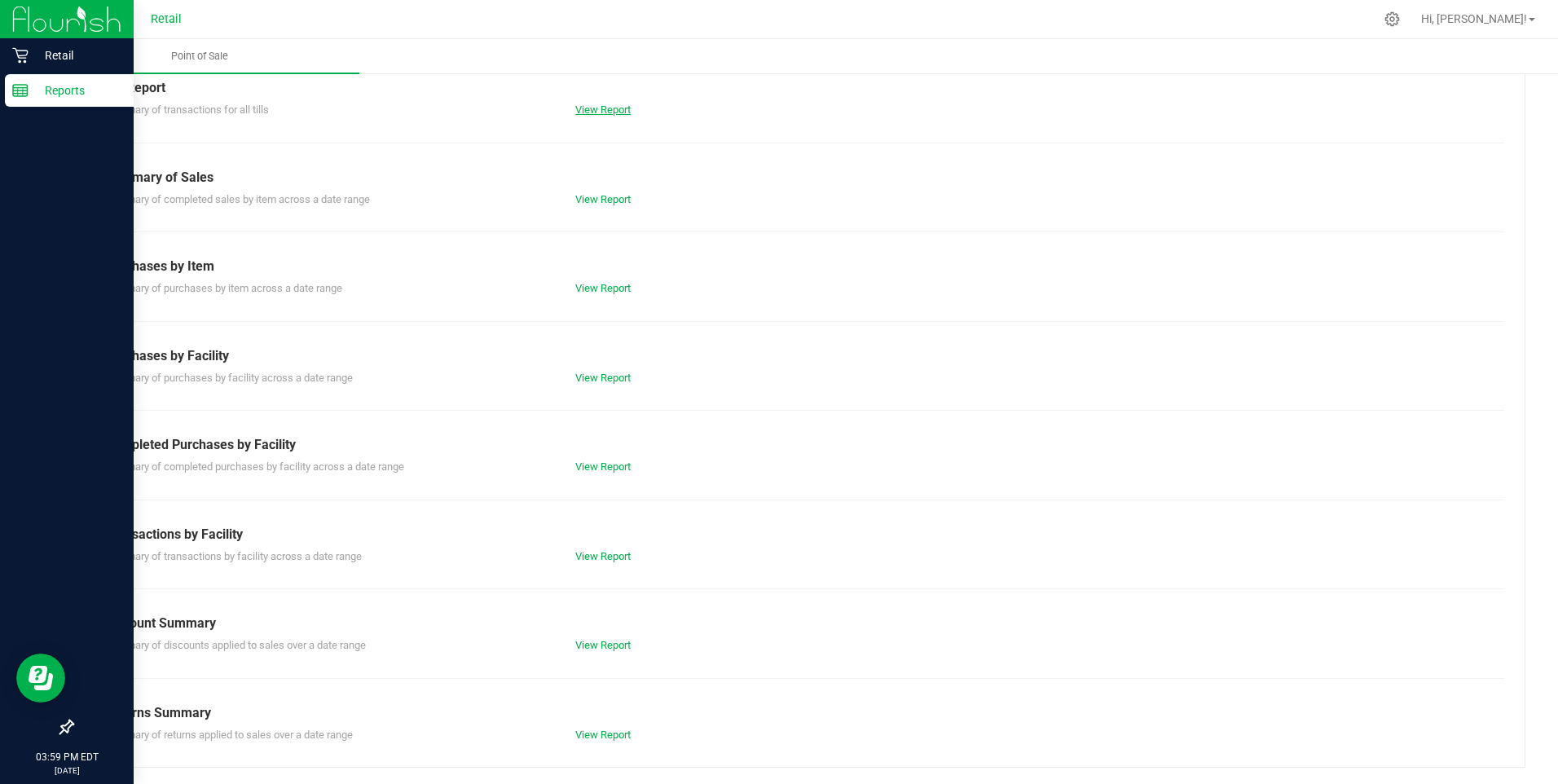
click at [597, 111] on link "View Report" at bounding box center [602, 109] width 56 height 12
